Goal: Task Accomplishment & Management: Complete application form

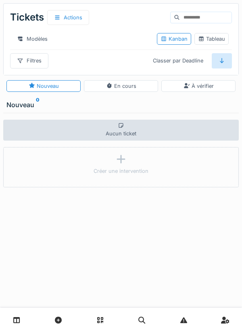
click at [21, 320] on link at bounding box center [16, 320] width 21 height 19
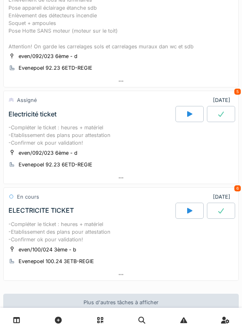
scroll to position [297, 0]
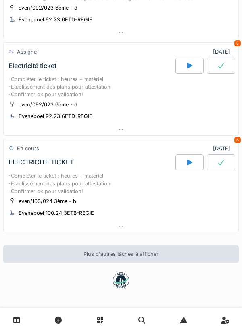
click at [61, 179] on div "-Compléter le ticket : heures + matériel -Etablissement des plans pour attestat…" at bounding box center [120, 183] width 225 height 23
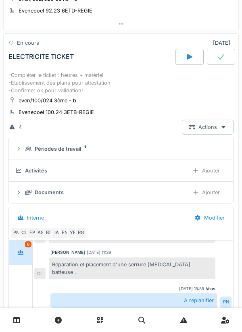
scroll to position [404, 0]
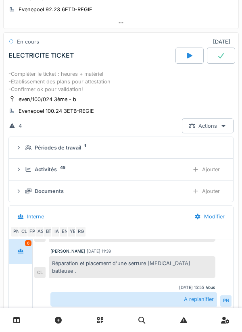
click at [197, 55] on div at bounding box center [190, 56] width 28 height 16
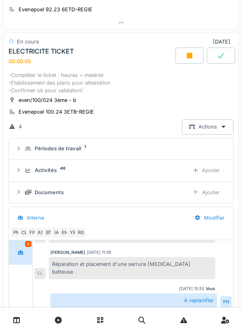
click at [215, 171] on div "Ajouter" at bounding box center [206, 170] width 41 height 15
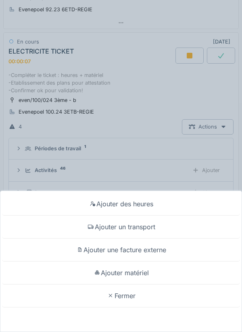
click at [215, 170] on div "Ajouter des heures Ajouter un transport Ajouter une facture externe Ajouter mat…" at bounding box center [121, 166] width 242 height 332
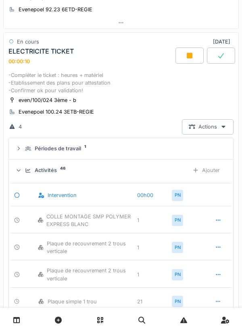
click at [216, 173] on div "Ajouter" at bounding box center [206, 170] width 41 height 15
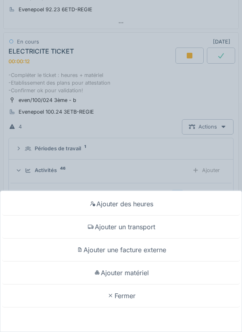
click at [130, 295] on div "Fermer" at bounding box center [121, 296] width 238 height 23
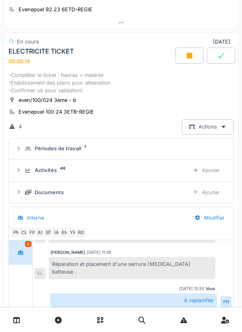
click at [211, 171] on div "Ajouter" at bounding box center [206, 170] width 41 height 15
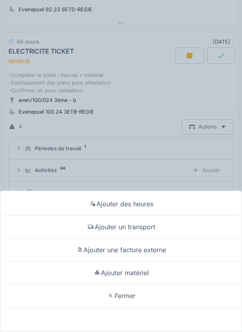
click at [129, 297] on div "Fermer" at bounding box center [121, 296] width 238 height 23
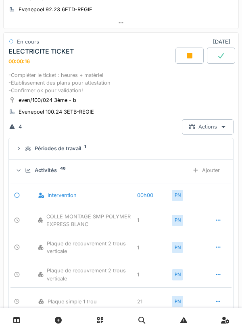
click at [216, 170] on div "Ajouter" at bounding box center [206, 170] width 41 height 15
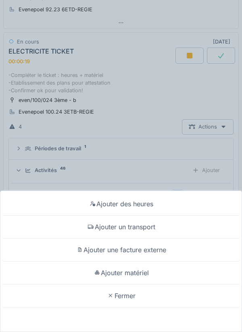
click at [130, 298] on div "Fermer" at bounding box center [121, 296] width 238 height 23
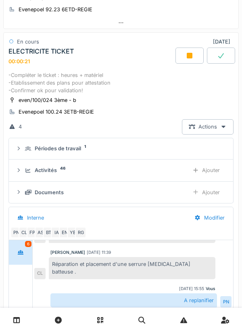
click at [213, 170] on div "Ajouter" at bounding box center [206, 170] width 41 height 15
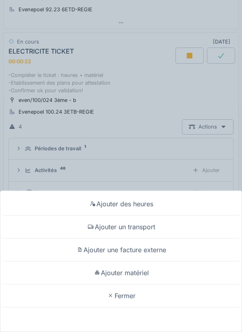
click at [127, 297] on div "Fermer" at bounding box center [121, 296] width 238 height 23
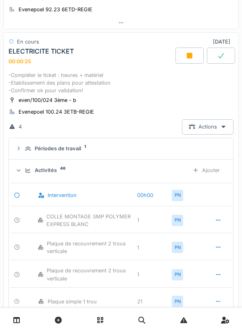
click at [115, 83] on div "-Compléter le ticket : heures + matériel -Etablissement des plans pour attestat…" at bounding box center [120, 82] width 225 height 23
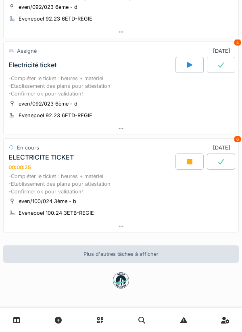
scroll to position [298, 0]
click at [91, 84] on div "-Compléter le ticket : heures + matériel -Etablissement des plans pour attestat…" at bounding box center [120, 86] width 225 height 23
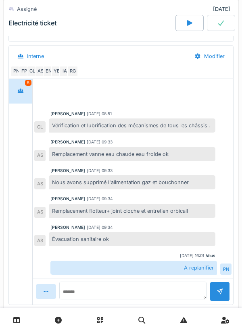
scroll to position [652, 0]
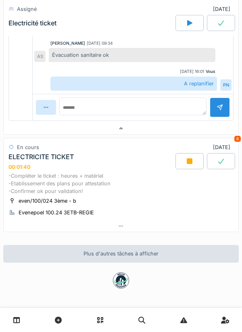
click at [67, 182] on div "-Compléter le ticket : heures + matériel -Etablissement des plans pour attestat…" at bounding box center [120, 183] width 225 height 23
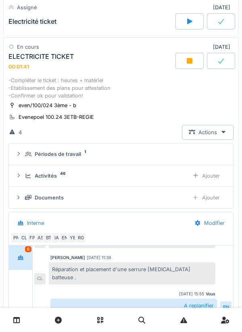
scroll to position [758, 0]
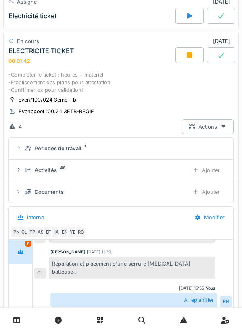
click at [213, 192] on div "Ajouter" at bounding box center [206, 192] width 41 height 15
click at [213, 168] on div "Ajouter" at bounding box center [206, 170] width 41 height 15
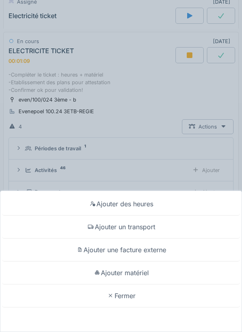
click at [136, 270] on div "Ajouter matériel" at bounding box center [121, 273] width 238 height 23
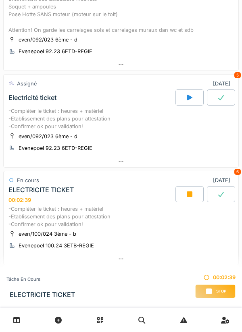
scroll to position [298, 0]
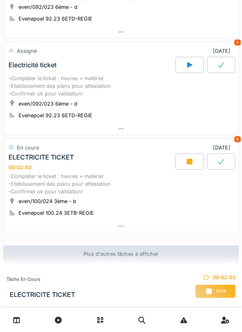
click at [59, 189] on div "-Compléter le ticket : heures + matériel -Etablissement des plans pour attestat…" at bounding box center [120, 184] width 225 height 23
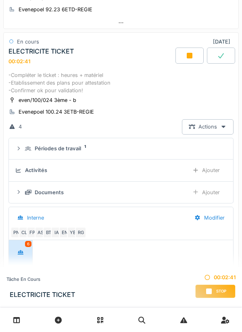
scroll to position [59, 0]
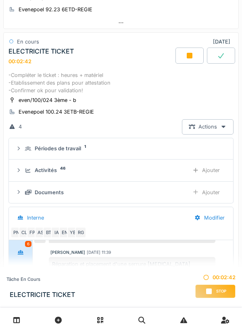
click at [213, 170] on div "Ajouter" at bounding box center [206, 170] width 41 height 15
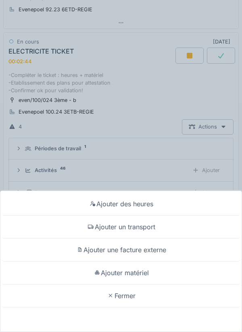
click at [128, 297] on div "Fermer" at bounding box center [121, 296] width 238 height 23
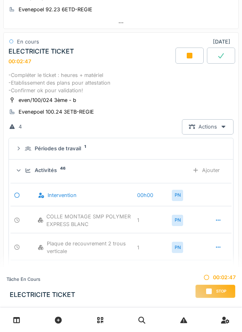
click at [100, 88] on div "-Compléter le ticket : heures + matériel -Etablissement des plans pour attestat…" at bounding box center [120, 82] width 225 height 23
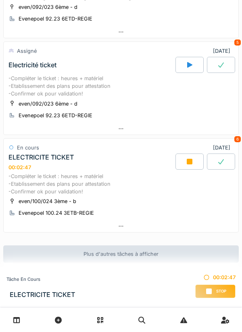
scroll to position [298, 0]
click at [89, 92] on div "-Compléter le ticket : heures + matériel -Etablissement des plans pour attestat…" at bounding box center [120, 86] width 225 height 23
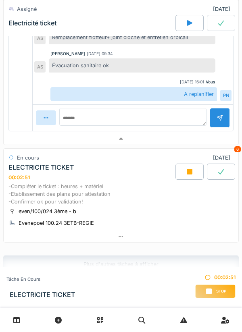
scroll to position [652, 0]
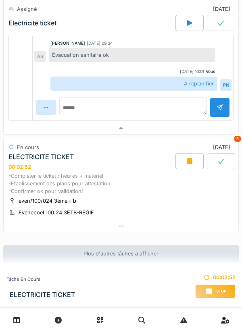
click at [80, 186] on div "-Compléter le ticket : heures + matériel -Etablissement des plans pour attestat…" at bounding box center [120, 183] width 225 height 23
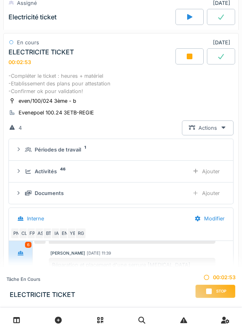
scroll to position [758, 0]
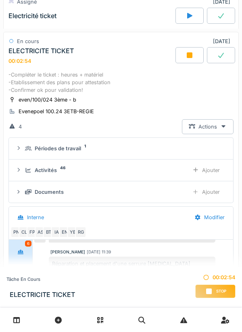
click at [215, 194] on div "Ajouter" at bounding box center [206, 192] width 41 height 15
click at [213, 169] on div "Ajouter" at bounding box center [206, 170] width 41 height 15
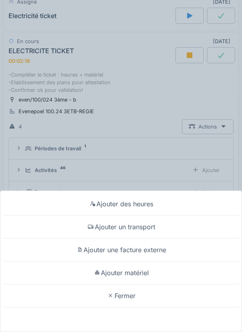
click at [130, 293] on div "Fermer" at bounding box center [121, 296] width 238 height 23
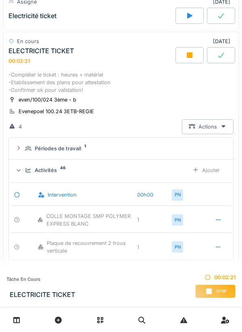
click at [114, 92] on div "-Compléter le ticket : heures + matériel -Etablissement des plans pour attestat…" at bounding box center [120, 82] width 225 height 23
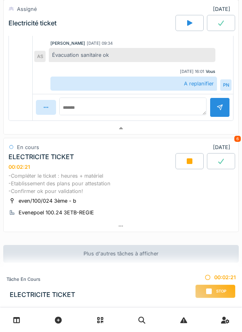
scroll to position [652, 0]
click at [86, 184] on div "-Compléter le ticket : heures + matériel -Etablissement des plans pour attestat…" at bounding box center [120, 183] width 225 height 23
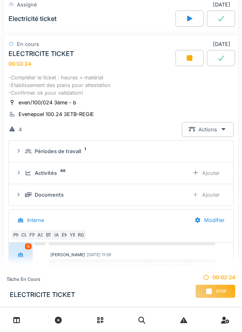
scroll to position [758, 0]
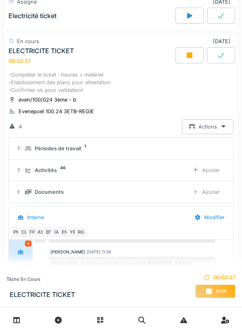
click at [214, 170] on div "Ajouter" at bounding box center [206, 170] width 41 height 15
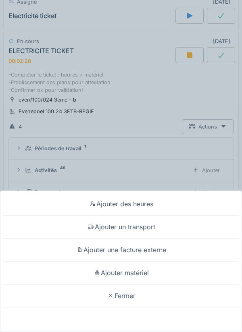
click at [127, 295] on div "Fermer" at bounding box center [121, 296] width 238 height 23
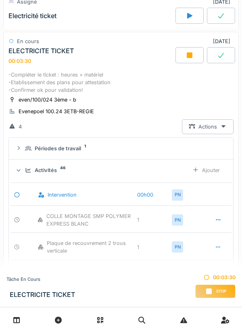
click at [78, 90] on div "-Compléter le ticket : heures + matériel -Etablissement des plans pour attestat…" at bounding box center [120, 82] width 225 height 23
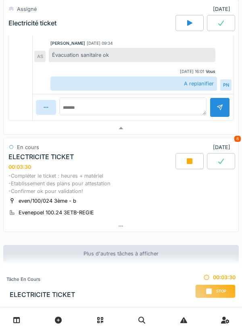
scroll to position [652, 0]
click at [84, 186] on div "-Compléter le ticket : heures + matériel -Etablissement des plans pour attestat…" at bounding box center [120, 183] width 225 height 23
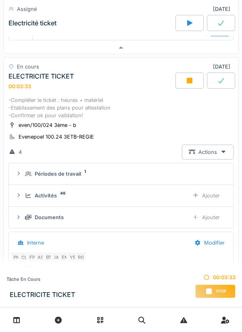
scroll to position [758, 0]
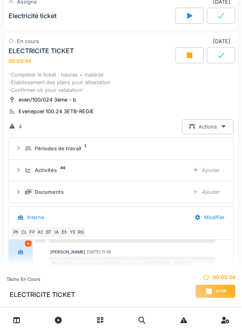
click at [217, 192] on div "Ajouter" at bounding box center [206, 192] width 41 height 15
click at [90, 84] on div "-Compléter le ticket : heures + matériel -Etablissement des plans pour attestat…" at bounding box center [120, 82] width 225 height 23
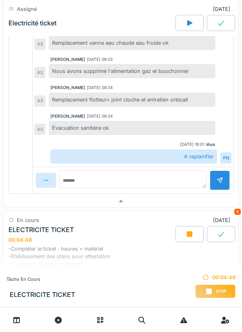
scroll to position [652, 0]
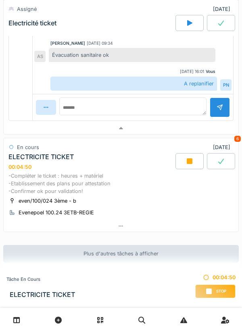
click at [84, 184] on div "-Compléter le ticket : heures + matériel -Etablissement des plans pour attestat…" at bounding box center [120, 183] width 225 height 23
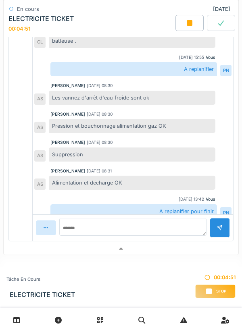
scroll to position [1012, 0]
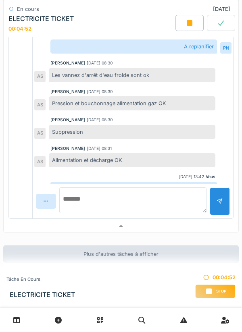
click at [82, 203] on textarea at bounding box center [132, 201] width 147 height 26
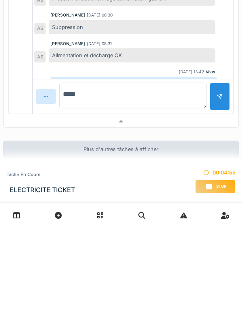
scroll to position [67, 0]
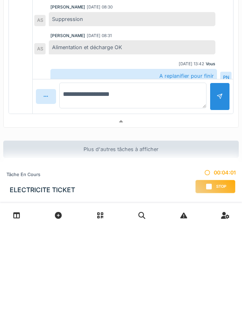
type textarea "**********"
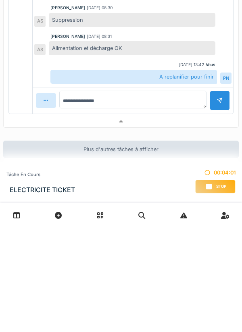
click at [222, 202] on div at bounding box center [220, 206] width 6 height 8
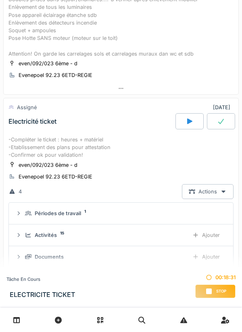
scroll to position [212, 0]
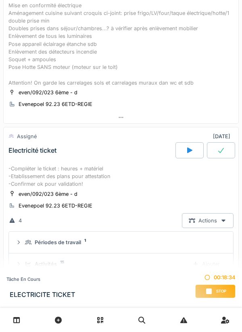
click at [82, 166] on div "-Compléter le ticket : heures + matériel -Etablissement des plans pour attestat…" at bounding box center [120, 176] width 225 height 23
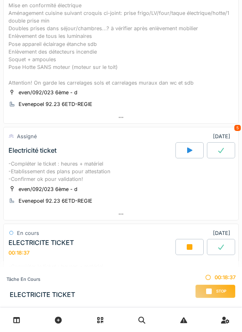
click at [84, 179] on div "-Compléter le ticket : heures + matériel -Etablissement des plans pour attestat…" at bounding box center [120, 171] width 225 height 23
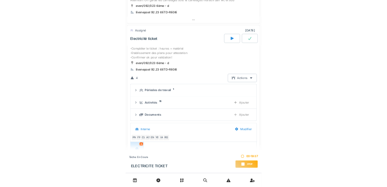
scroll to position [307, 0]
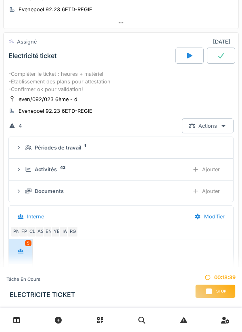
click at [214, 167] on div "Ajouter" at bounding box center [206, 169] width 41 height 15
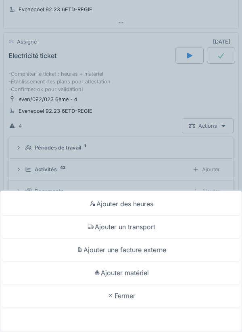
click at [127, 291] on div "Fermer" at bounding box center [121, 296] width 238 height 23
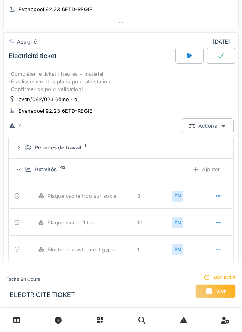
click at [85, 89] on div "-Compléter le ticket : heures + matériel -Etablissement des plans pour attestat…" at bounding box center [120, 81] width 225 height 23
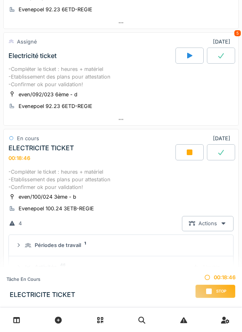
click at [66, 82] on div "-Compléter le ticket : heures + matériel -Etablissement des plans pour attestat…" at bounding box center [120, 76] width 225 height 23
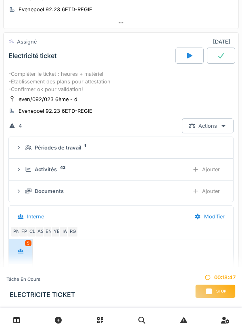
click at [216, 168] on div "Ajouter" at bounding box center [206, 169] width 41 height 15
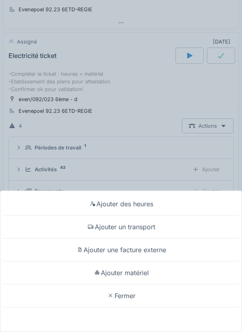
click at [124, 296] on div "Fermer" at bounding box center [121, 296] width 238 height 23
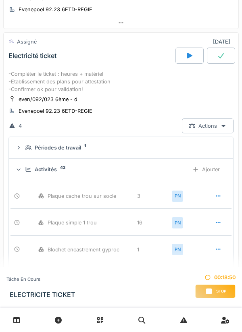
click at [67, 88] on div "-Compléter le ticket : heures + matériel -Etablissement des plans pour attestat…" at bounding box center [120, 81] width 225 height 23
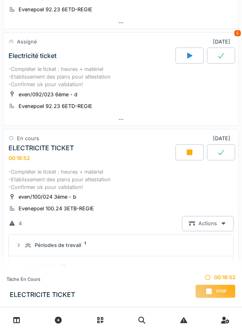
click at [72, 81] on div "-Compléter le ticket : heures + matériel -Etablissement des plans pour attestat…" at bounding box center [120, 76] width 225 height 23
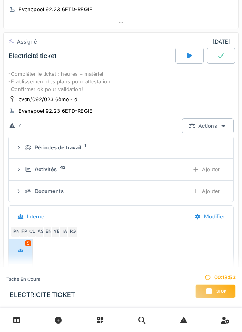
click at [216, 169] on div "Ajouter" at bounding box center [206, 169] width 41 height 15
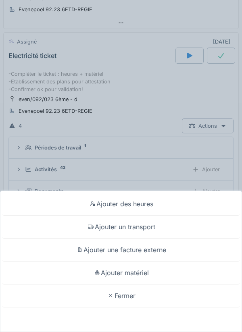
click at [127, 297] on div "Fermer" at bounding box center [121, 296] width 238 height 23
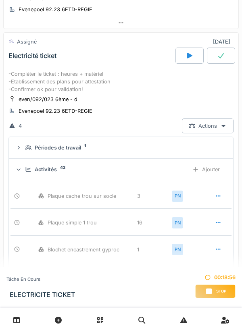
click at [61, 88] on div "-Compléter le ticket : heures + matériel -Etablissement des plans pour attestat…" at bounding box center [120, 81] width 225 height 23
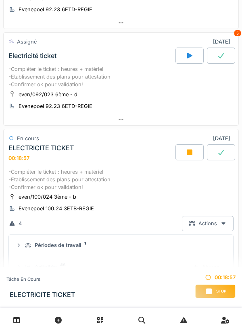
click at [75, 84] on div "-Compléter le ticket : heures + matériel -Etablissement des plans pour attestat…" at bounding box center [120, 76] width 225 height 23
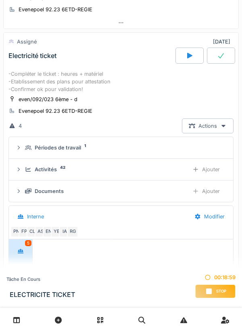
click at [212, 190] on div "Ajouter" at bounding box center [206, 191] width 41 height 15
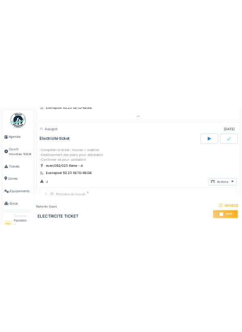
scroll to position [313, 0]
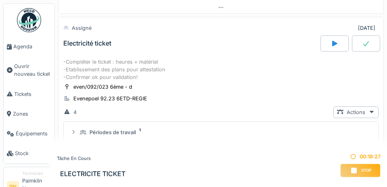
click at [203, 69] on div "-Compléter le ticket : heures + matériel -Etablissement des plans pour attestat…" at bounding box center [221, 69] width 316 height 23
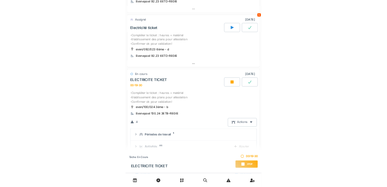
scroll to position [307, 0]
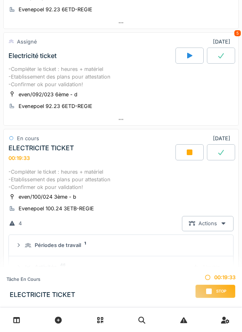
click at [101, 82] on div "-Compléter le ticket : heures + matériel -Etablissement des plans pour attestat…" at bounding box center [120, 76] width 225 height 23
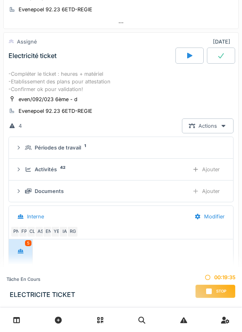
click at [211, 192] on div "Ajouter" at bounding box center [206, 191] width 41 height 15
click at [80, 82] on div "-Compléter le ticket : heures + matériel -Etablissement des plans pour attestat…" at bounding box center [120, 81] width 225 height 23
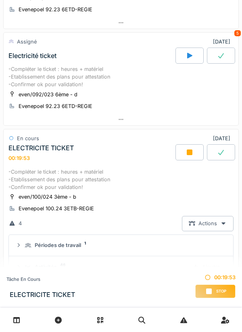
click at [97, 73] on div "-Compléter le ticket : heures + matériel -Etablissement des plans pour attestat…" at bounding box center [120, 76] width 225 height 23
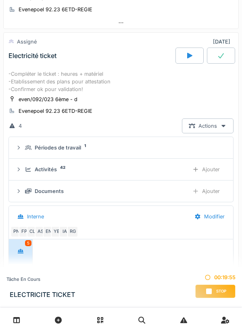
click at [213, 169] on div "Ajouter" at bounding box center [206, 169] width 41 height 15
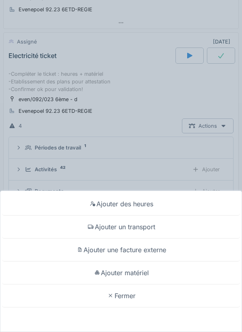
click at [130, 298] on div "Fermer" at bounding box center [121, 296] width 238 height 23
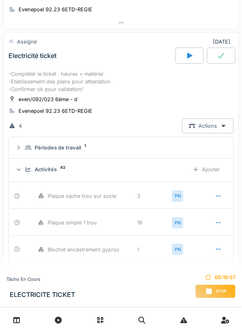
click at [102, 80] on div "-Compléter le ticket : heures + matériel -Etablissement des plans pour attestat…" at bounding box center [120, 81] width 225 height 23
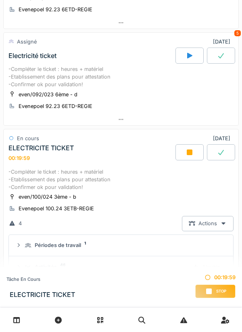
click at [106, 79] on div "-Compléter le ticket : heures + matériel -Etablissement des plans pour attestat…" at bounding box center [120, 76] width 225 height 23
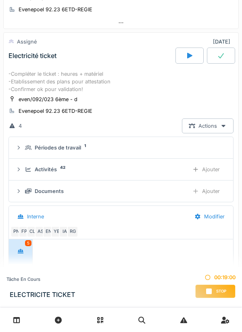
click at [215, 194] on div "Ajouter" at bounding box center [206, 191] width 41 height 15
click at [116, 82] on div "-Compléter le ticket : heures + matériel -Etablissement des plans pour attestat…" at bounding box center [120, 81] width 225 height 23
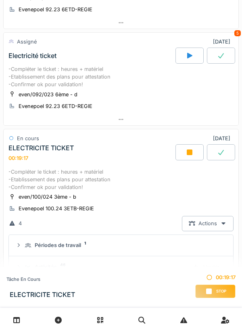
click at [90, 84] on div "-Compléter le ticket : heures + matériel -Etablissement des plans pour attestat…" at bounding box center [120, 76] width 225 height 23
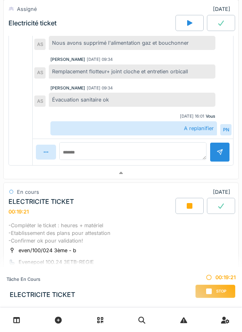
scroll to position [597, 0]
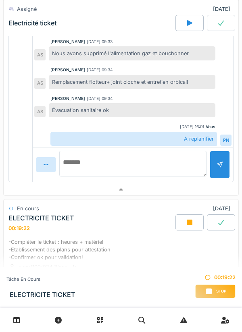
click at [92, 161] on textarea at bounding box center [132, 164] width 147 height 26
click at [107, 165] on textarea at bounding box center [132, 164] width 147 height 26
type textarea "**********"
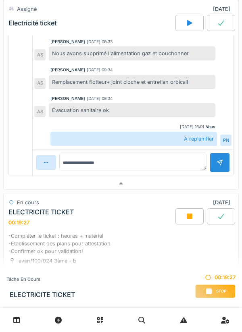
click at [217, 166] on div at bounding box center [220, 163] width 6 height 8
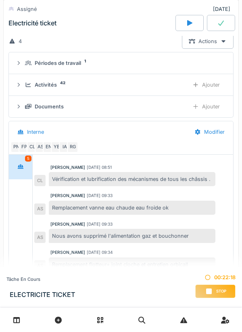
scroll to position [395, 0]
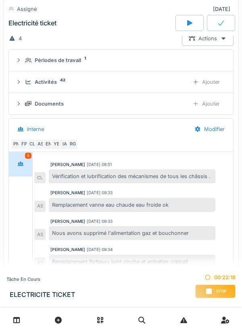
click at [205, 286] on div "Stop" at bounding box center [215, 292] width 40 height 14
click at [204, 291] on div "Stop" at bounding box center [215, 292] width 40 height 14
click at [205, 291] on icon at bounding box center [209, 291] width 8 height 6
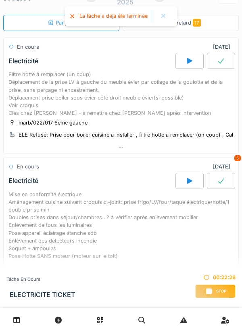
scroll to position [0, 0]
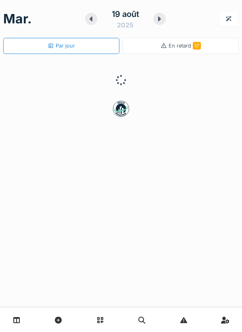
click at [94, 18] on icon at bounding box center [91, 19] width 8 height 6
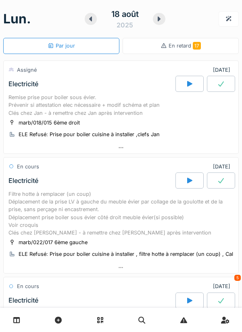
click at [125, 108] on div "Remise prise pour boiler sous évier. Prévenir si attestation elec nécessaire + …" at bounding box center [120, 105] width 225 height 23
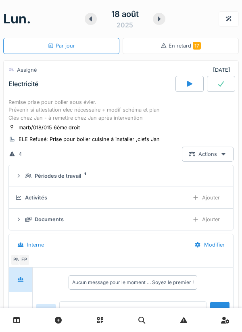
scroll to position [28, 0]
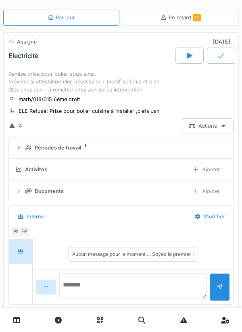
click at [79, 281] on textarea at bounding box center [132, 287] width 147 height 26
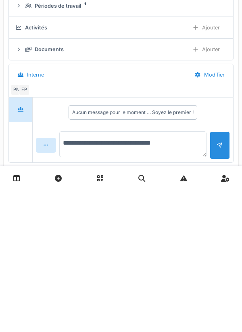
type textarea "**********"
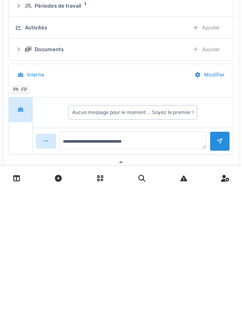
click at [222, 286] on div at bounding box center [220, 284] width 6 height 8
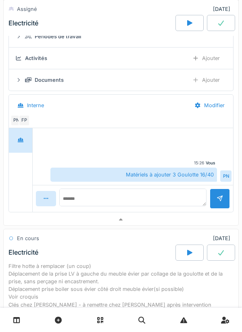
scroll to position [142, 0]
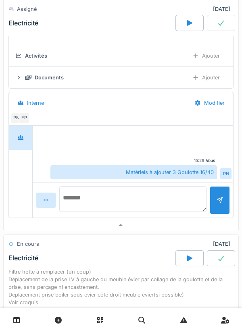
click at [85, 194] on textarea at bounding box center [132, 199] width 147 height 26
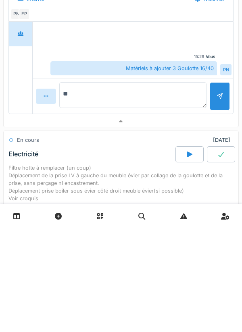
type textarea "*"
type textarea "**********"
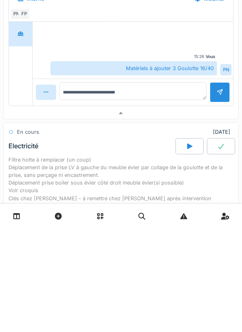
click at [222, 197] on div at bounding box center [220, 196] width 6 height 8
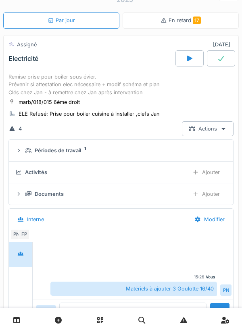
scroll to position [0, 0]
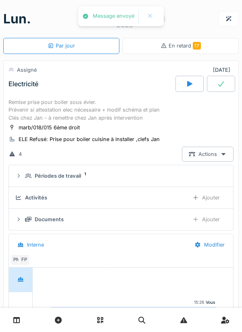
click at [163, 19] on div at bounding box center [159, 19] width 12 height 12
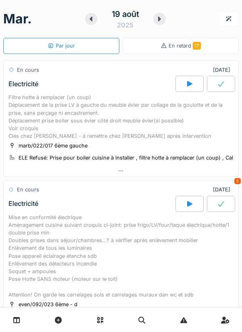
click at [114, 122] on div "Filtre hotte à remplacer (un coup) Déplacement de la prise LV à gauche du meubl…" at bounding box center [120, 117] width 225 height 46
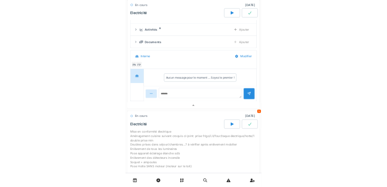
scroll to position [169, 0]
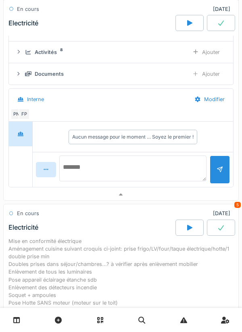
click at [95, 167] on textarea at bounding box center [132, 169] width 147 height 26
type textarea "**********"
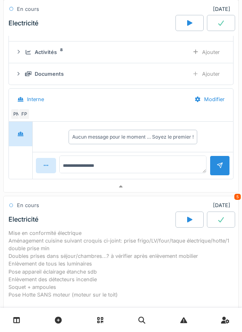
click at [219, 168] on div at bounding box center [220, 166] width 6 height 8
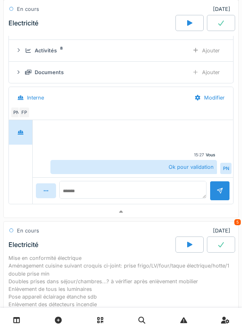
scroll to position [167, 0]
